Goal: Book appointment/travel/reservation

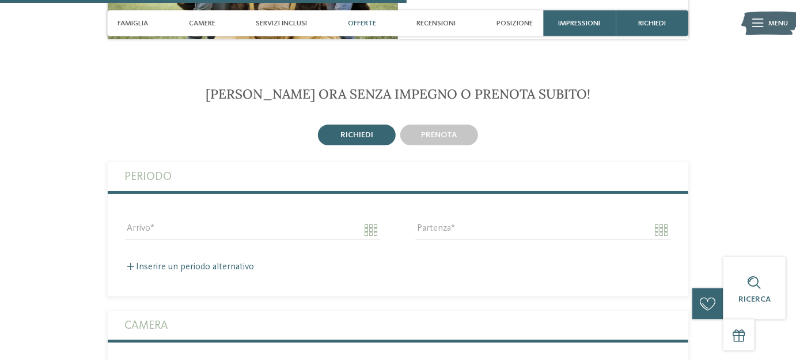
scroll to position [1643, 0]
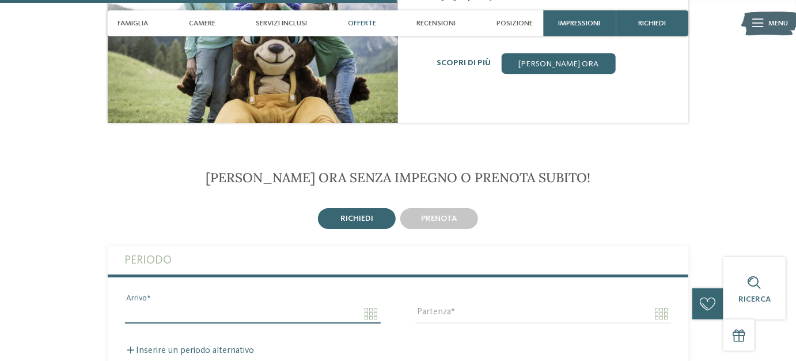
click at [373, 304] on input "Arrivo" at bounding box center [253, 314] width 256 height 20
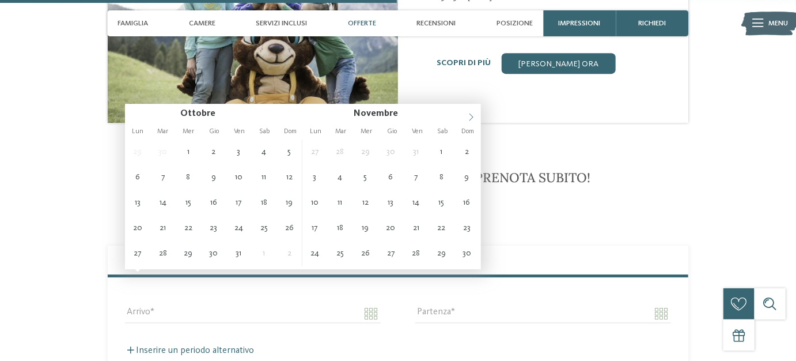
click at [471, 115] on icon at bounding box center [471, 117] width 8 height 8
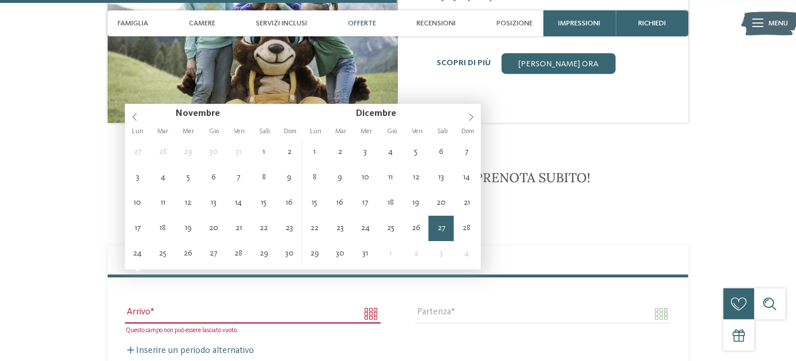
type input "**********"
type input "****"
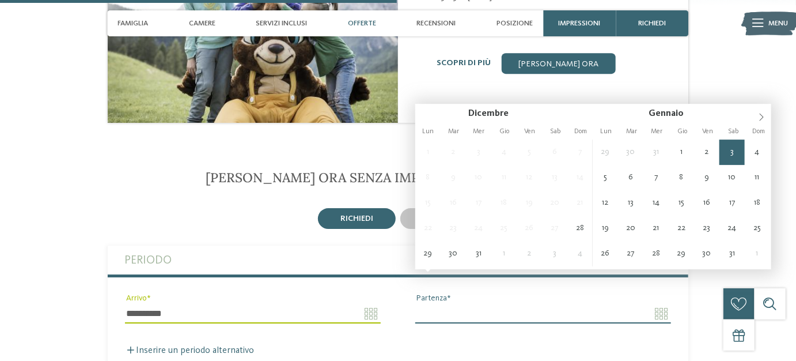
type input "**********"
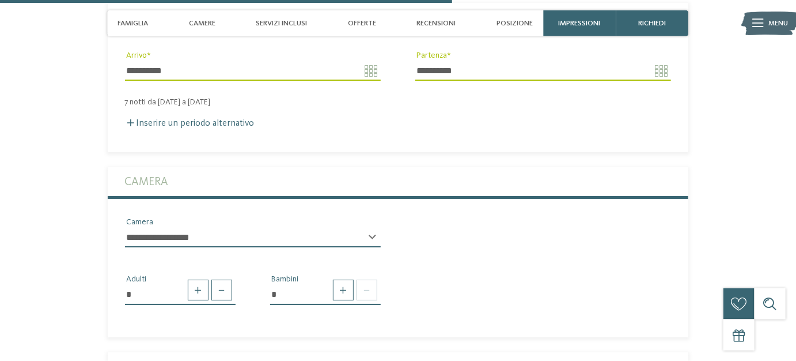
scroll to position [1886, 0]
click at [349, 279] on span at bounding box center [343, 289] width 21 height 21
type input "*"
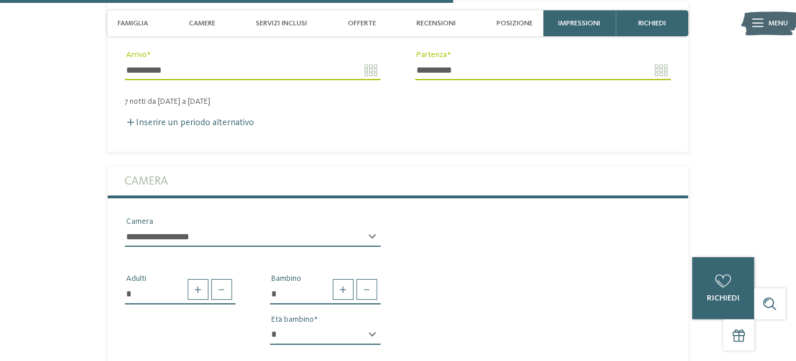
click at [270, 325] on select "* * * * * * * * * * * ** ** ** ** ** ** ** **" at bounding box center [325, 335] width 111 height 20
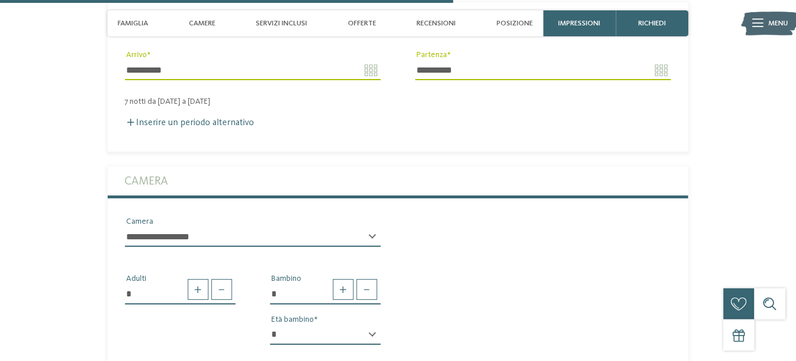
select select "*"
click option "*" at bounding box center [0, 0] width 0 height 0
click at [486, 290] on div "* Adulti * Bambino * * * * * * * * * * * ** ** ** ** ** ** ** ** Età bambino" at bounding box center [398, 304] width 581 height 97
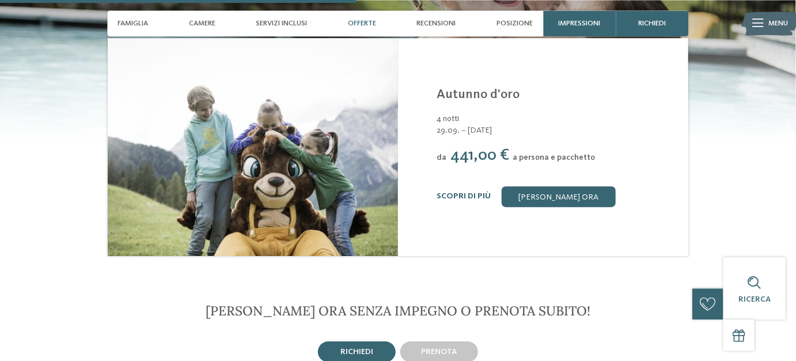
scroll to position [1491, 0]
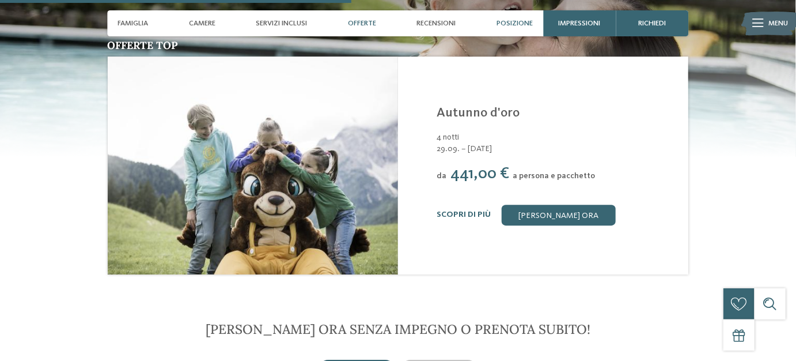
click at [508, 27] on span "Posizione" at bounding box center [515, 23] width 36 height 9
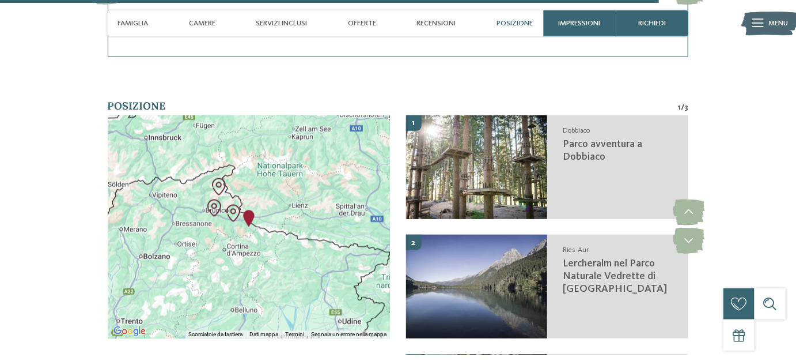
scroll to position [2798, 0]
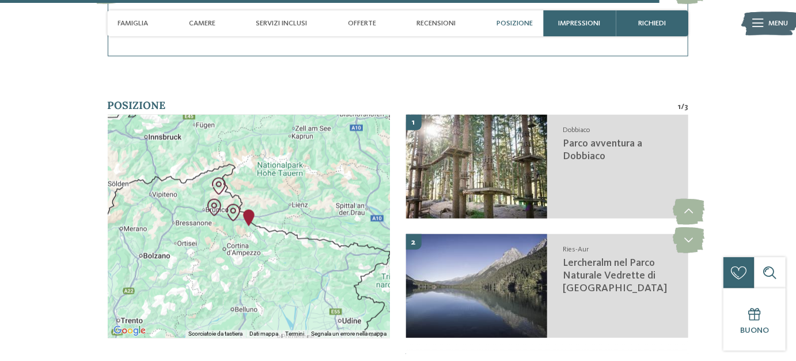
click at [225, 204] on img "Parco avventura a Dobbiaco" at bounding box center [233, 212] width 17 height 17
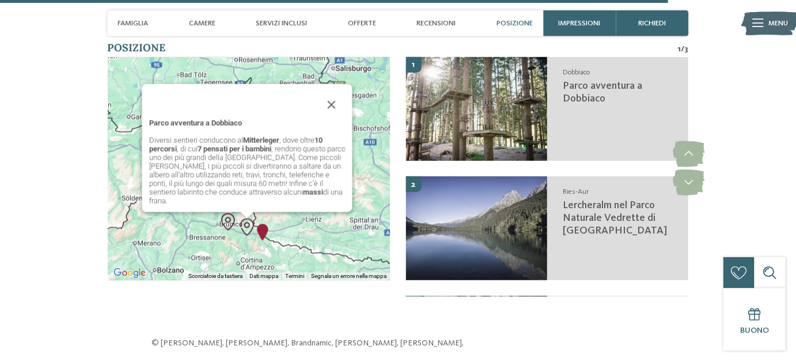
scroll to position [2859, 0]
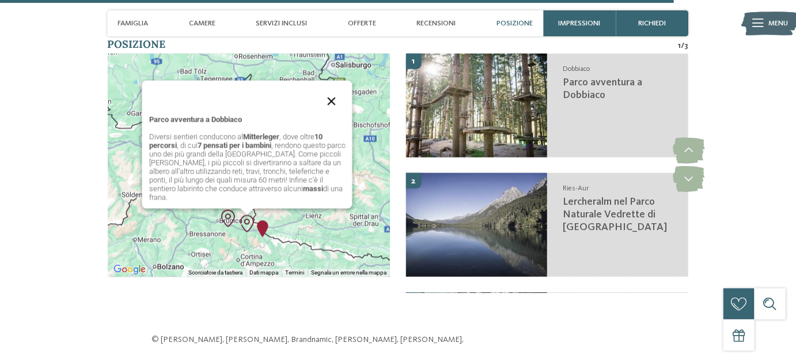
click at [327, 88] on button "Chiudi" at bounding box center [332, 102] width 28 height 28
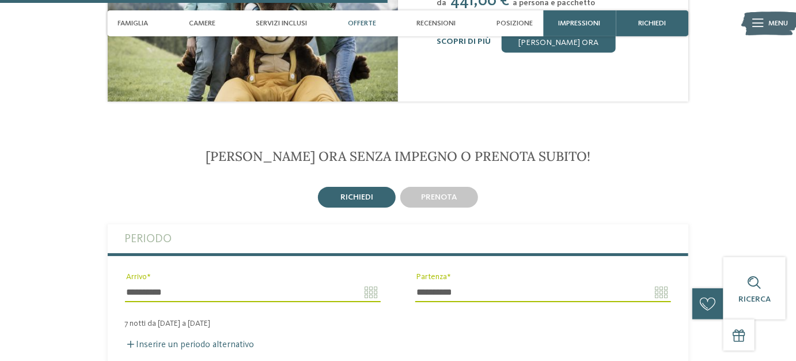
scroll to position [1643, 0]
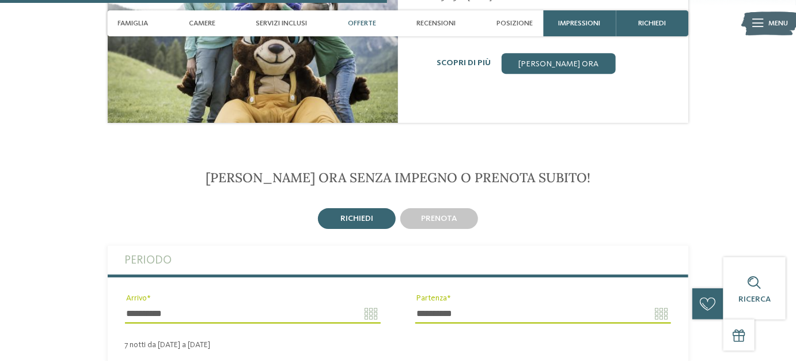
click at [353, 208] on div "richiedi" at bounding box center [357, 218] width 78 height 21
click at [353, 214] on span "richiedi" at bounding box center [356, 218] width 33 height 8
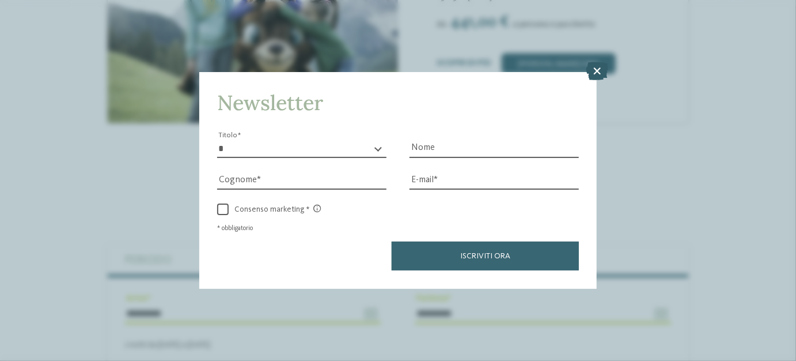
click at [596, 71] on icon at bounding box center [597, 71] width 22 height 18
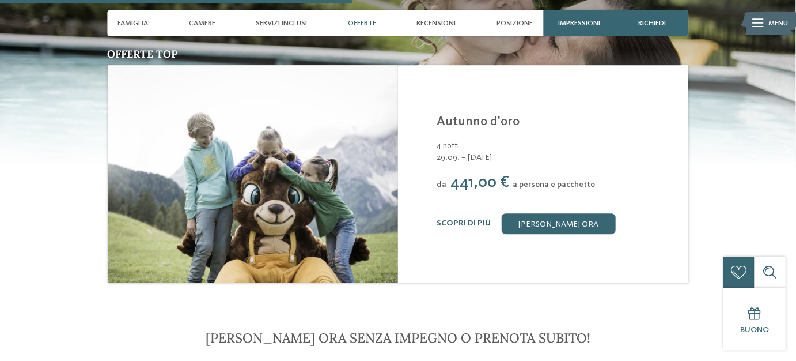
scroll to position [1460, 0]
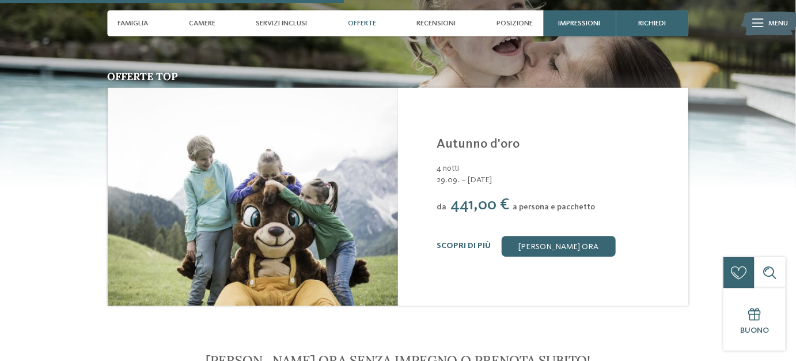
click at [368, 25] on span "Offerte" at bounding box center [362, 23] width 28 height 9
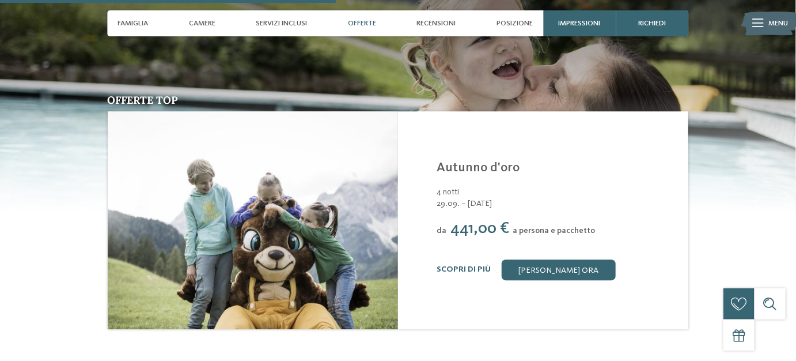
scroll to position [1254, 0]
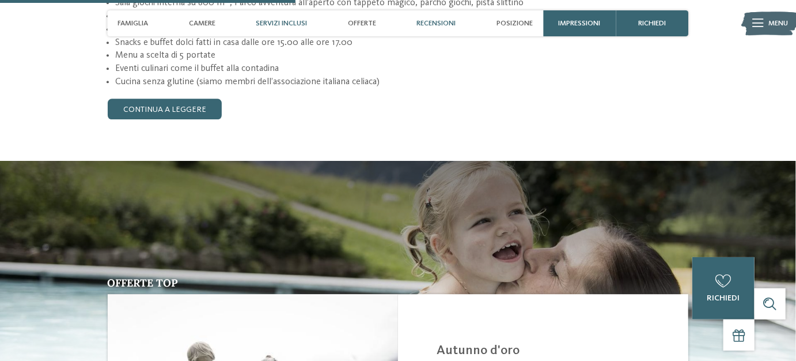
click at [441, 21] on span "Recensioni" at bounding box center [436, 23] width 39 height 9
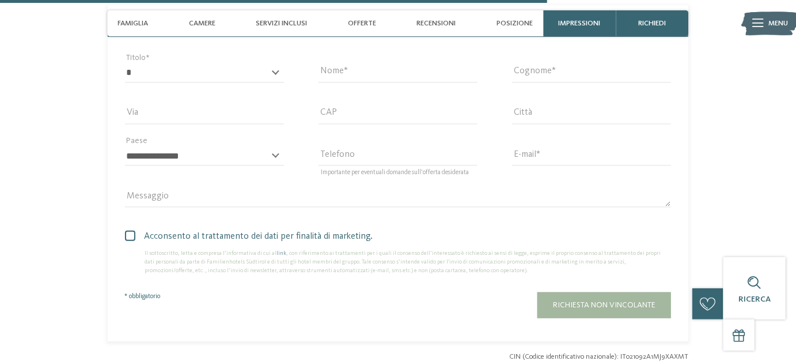
scroll to position [2078, 0]
